Goal: Task Accomplishment & Management: Manage account settings

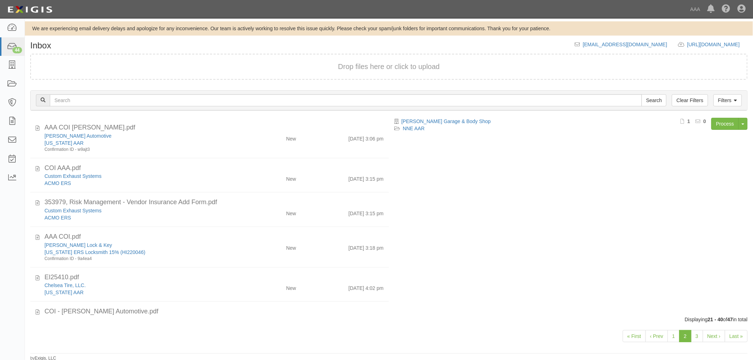
scroll to position [452, 0]
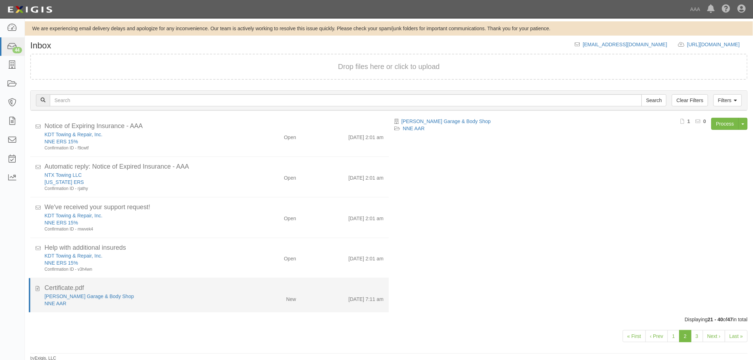
click at [243, 305] on div "[PERSON_NAME] Garage & Body Shop NNE AAR New [DATE] 7:11 am" at bounding box center [214, 300] width 350 height 14
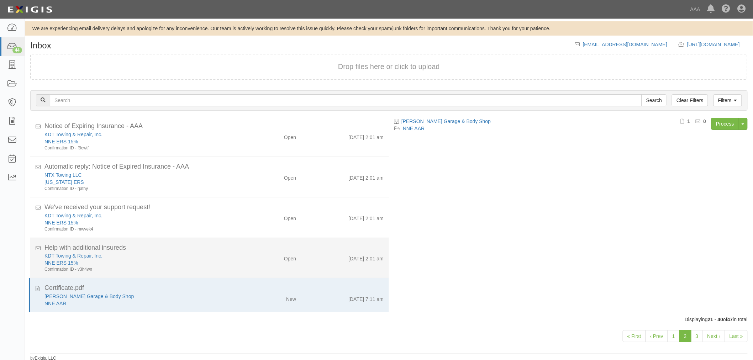
click at [0, 0] on div "NNE ERS 15%" at bounding box center [0, 0] width 0 height 0
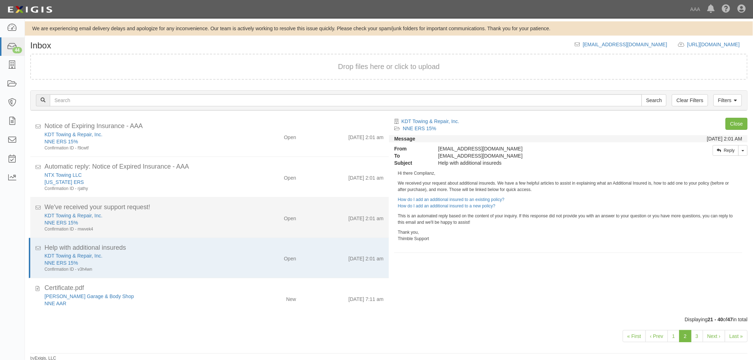
click at [0, 0] on div "Open" at bounding box center [0, 0] width 0 height 0
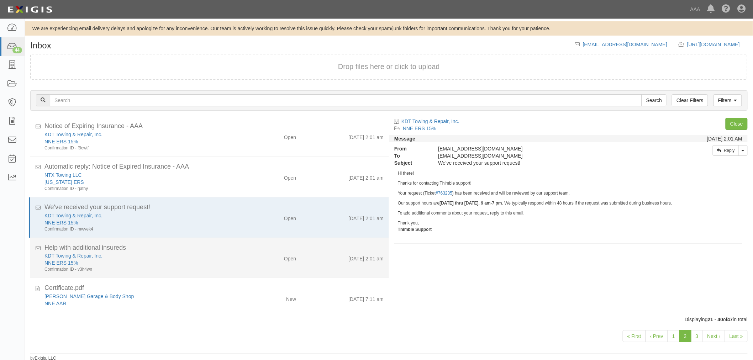
click at [0, 0] on div "KDT Towing & Repair, Inc." at bounding box center [0, 0] width 0 height 0
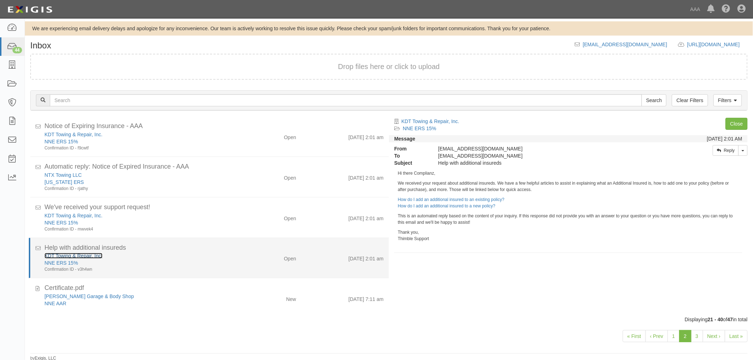
click at [65, 255] on link "KDT Towing & Repair, Inc." at bounding box center [73, 256] width 58 height 6
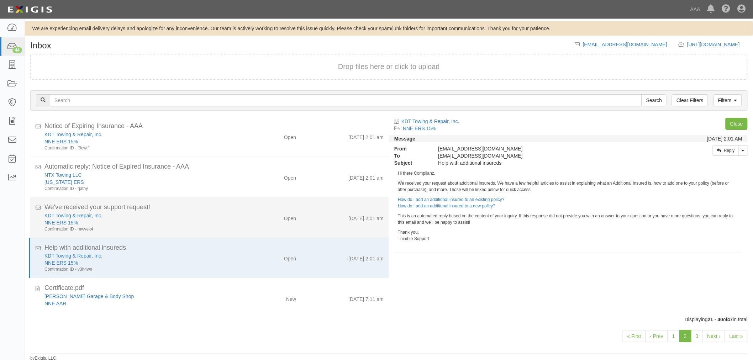
drag, startPoint x: 159, startPoint y: 202, endPoint x: 165, endPoint y: 201, distance: 6.5
click at [159, 203] on li "We've received your support request! KDT Towing & Repair, Inc. NNE ERS 15% Conf…" at bounding box center [209, 217] width 358 height 41
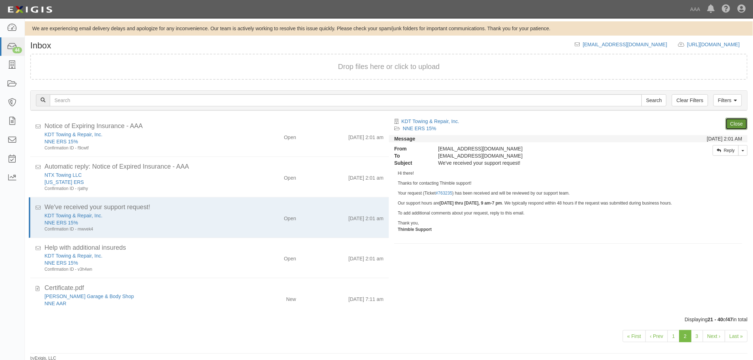
click at [737, 125] on link "Close" at bounding box center [736, 124] width 22 height 12
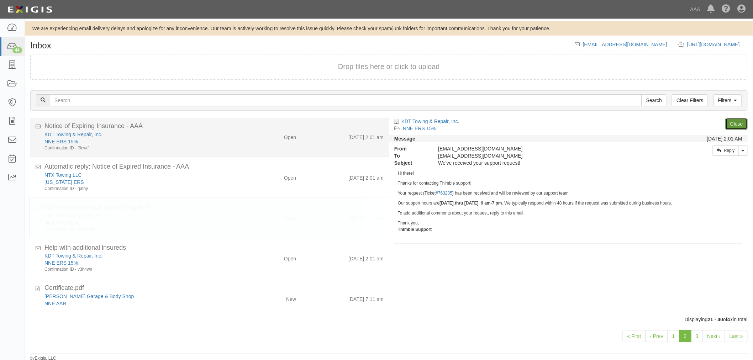
scroll to position [412, 0]
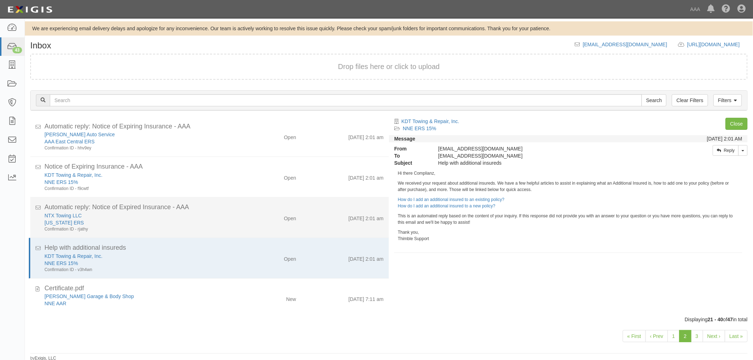
click at [0, 0] on div "NTX Towing LLC" at bounding box center [0, 0] width 0 height 0
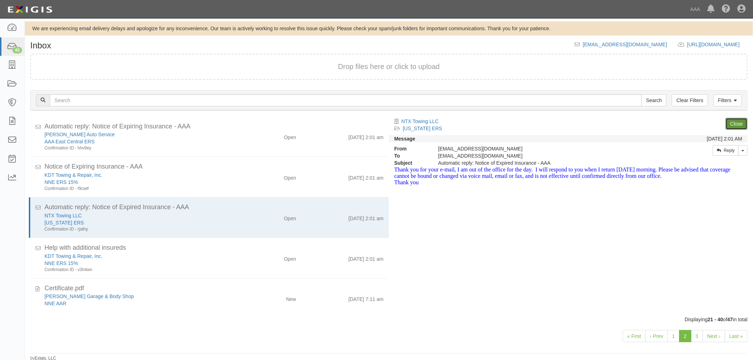
click at [741, 121] on link "Close" at bounding box center [736, 124] width 22 height 12
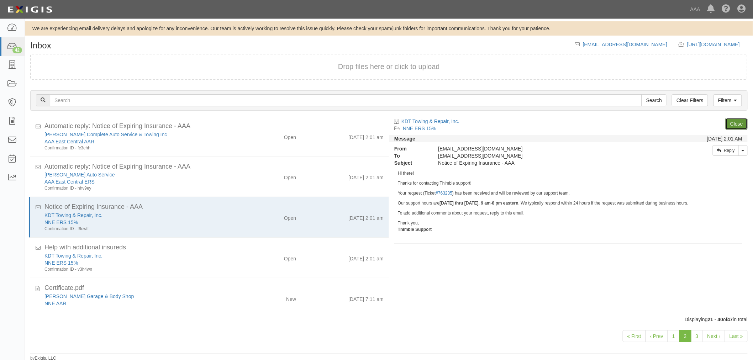
scroll to position [371, 0]
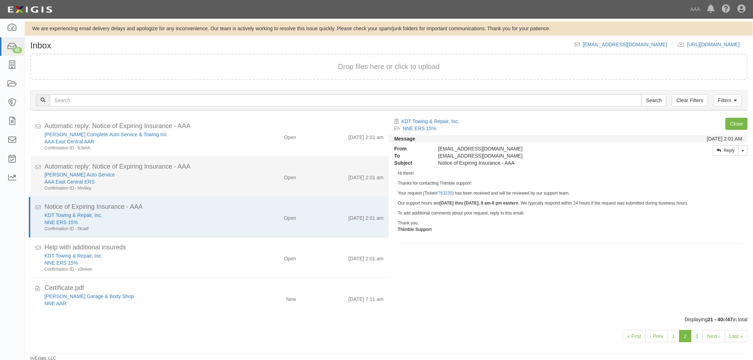
click at [0, 0] on div "AAA East Central ERS" at bounding box center [0, 0] width 0 height 0
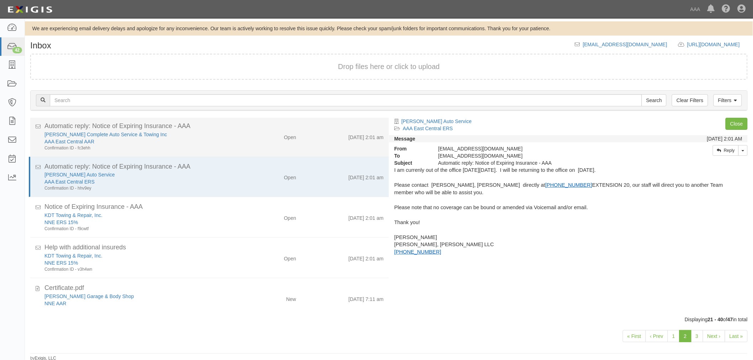
click at [0, 0] on div "Hineman's Complete Auto Service & Towing Inc" at bounding box center [0, 0] width 0 height 0
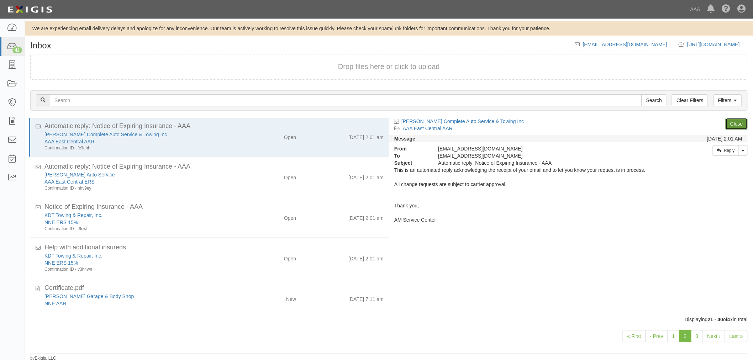
click at [730, 126] on link "Close" at bounding box center [736, 124] width 22 height 12
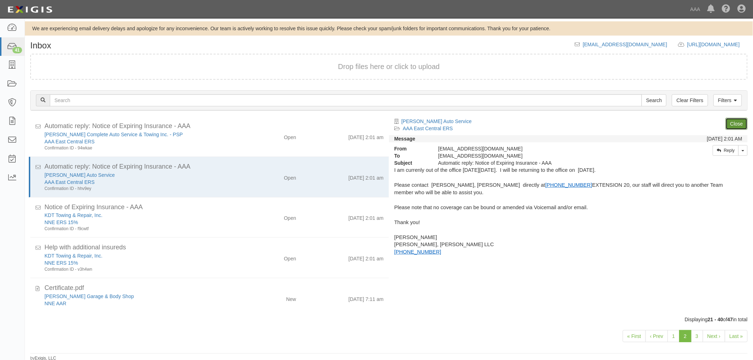
scroll to position [331, 0]
click at [730, 124] on link "Close" at bounding box center [736, 124] width 22 height 12
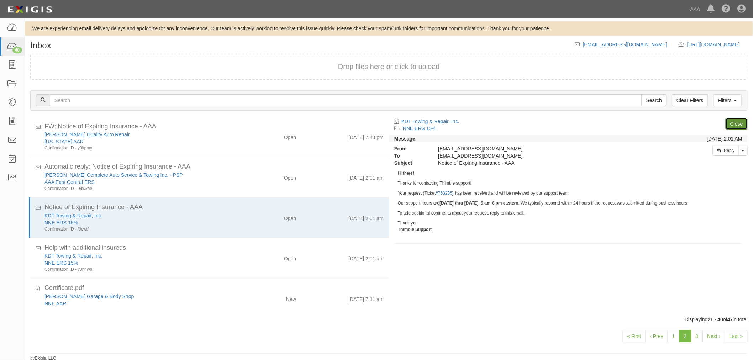
scroll to position [291, 0]
click at [730, 124] on link "Close" at bounding box center [736, 124] width 22 height 12
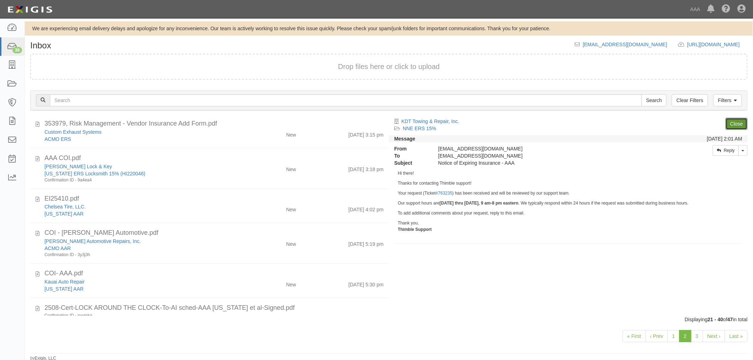
scroll to position [197, 0]
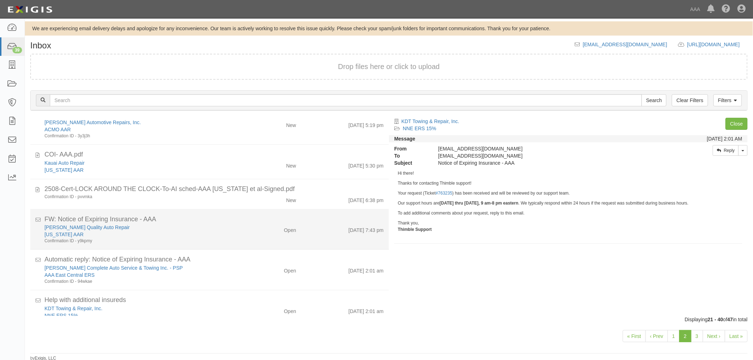
click at [0, 0] on div "FW: Notice of Expiring Insurance - AAA" at bounding box center [0, 0] width 0 height 0
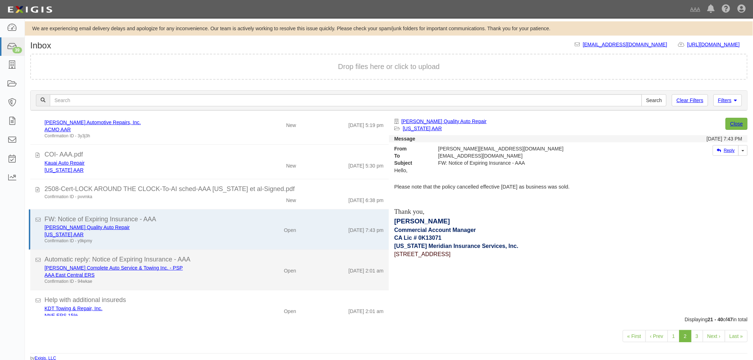
click at [0, 0] on div "Open" at bounding box center [0, 0] width 0 height 0
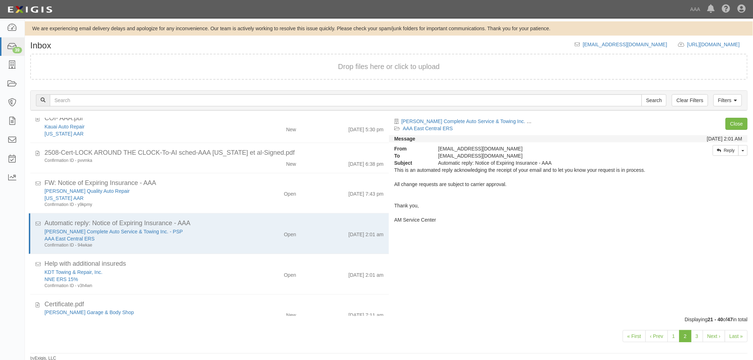
scroll to position [250, 0]
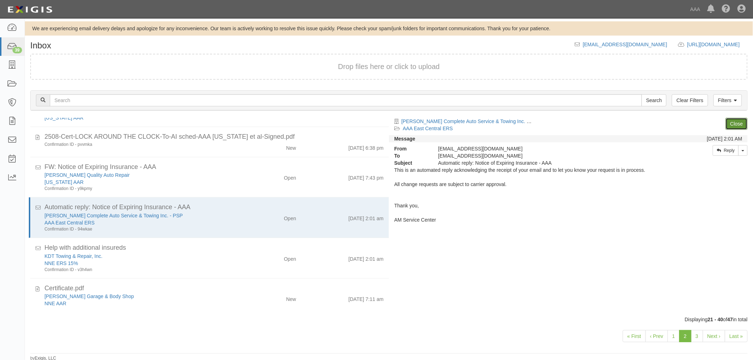
click at [743, 121] on link "Close" at bounding box center [736, 124] width 22 height 12
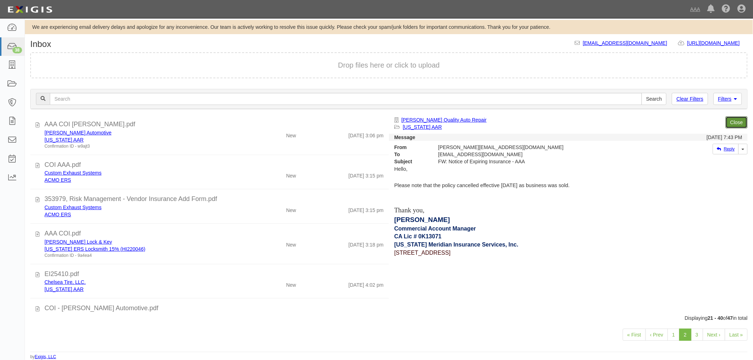
scroll to position [0, 0]
click at [697, 331] on link "3" at bounding box center [697, 335] width 12 height 12
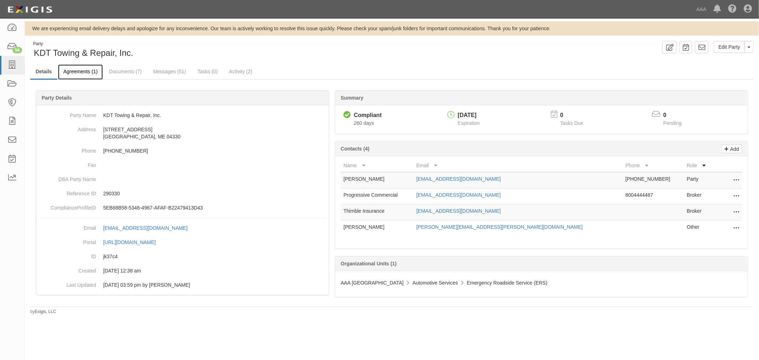
click at [84, 73] on link "Agreements (1)" at bounding box center [80, 71] width 45 height 15
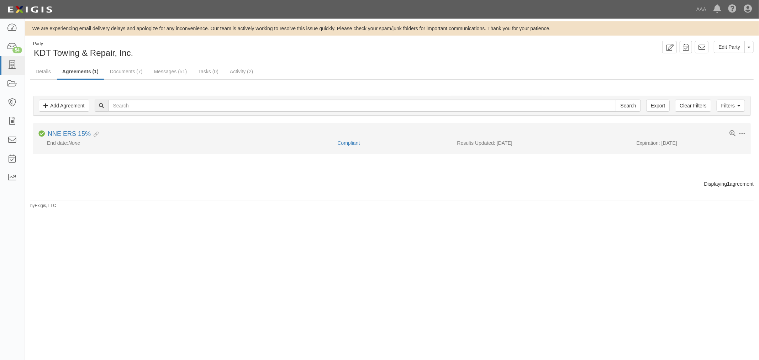
click at [80, 128] on li "Toggle Agreement Dropdown Edit Log activity Add task Send message Archive Compl…" at bounding box center [391, 138] width 717 height 30
click at [79, 131] on link "NNE ERS 15%" at bounding box center [69, 133] width 43 height 7
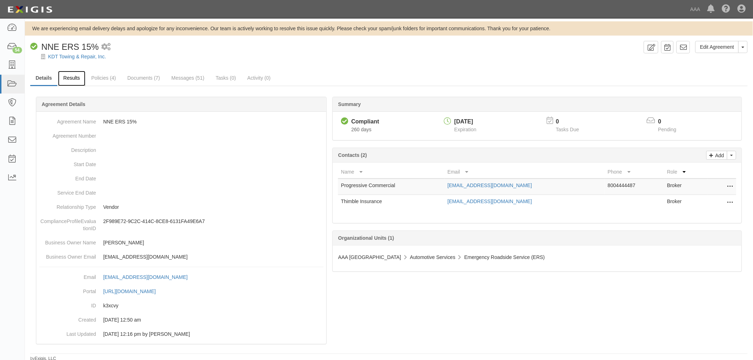
click at [81, 76] on link "Results" at bounding box center [71, 78] width 27 height 15
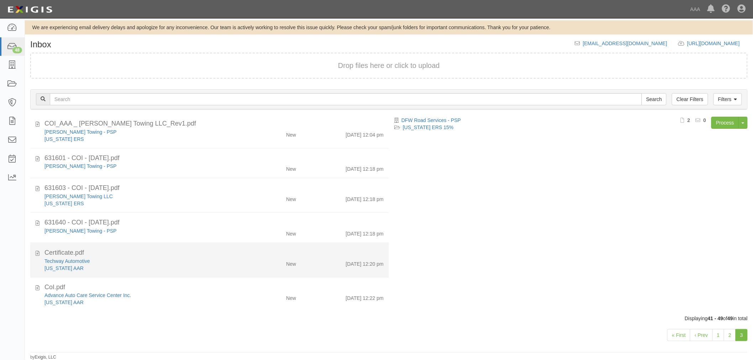
scroll to position [1, 0]
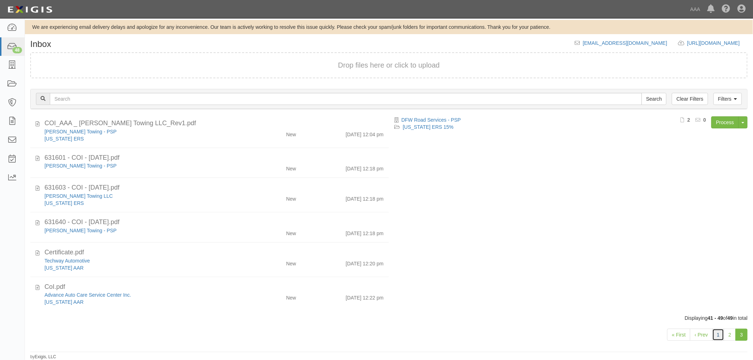
click at [713, 335] on link "1" at bounding box center [718, 335] width 12 height 12
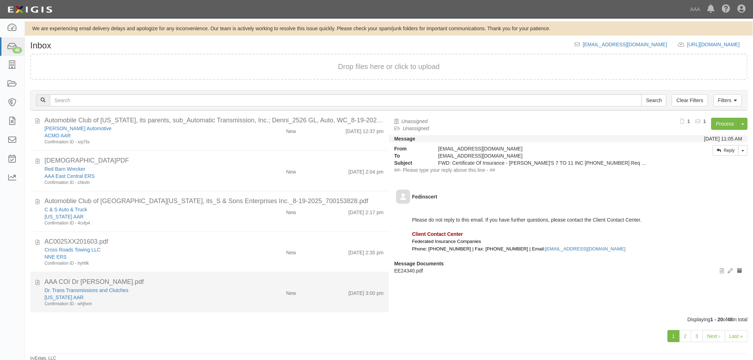
scroll to position [1, 0]
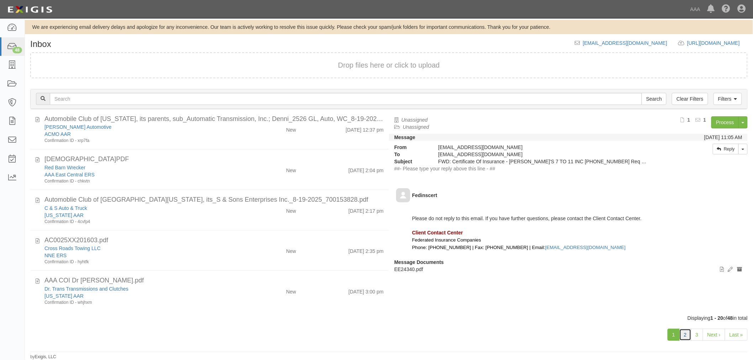
click at [686, 336] on link "2" at bounding box center [685, 335] width 12 height 12
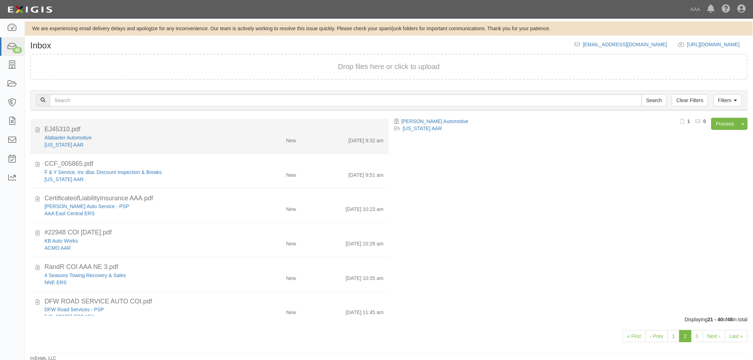
scroll to position [525, 0]
